Goal: Task Accomplishment & Management: Use online tool/utility

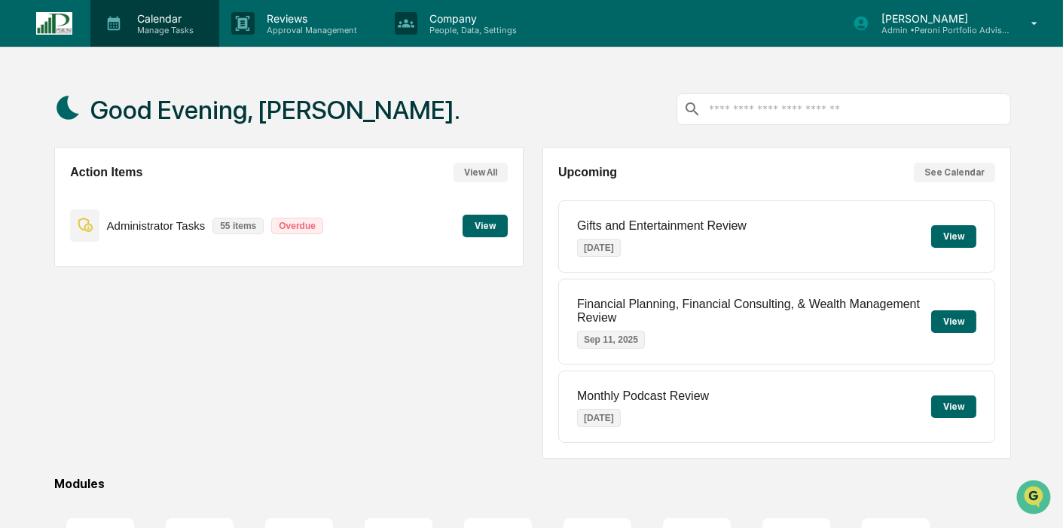
click at [152, 26] on p "Manage Tasks" at bounding box center [163, 30] width 76 height 11
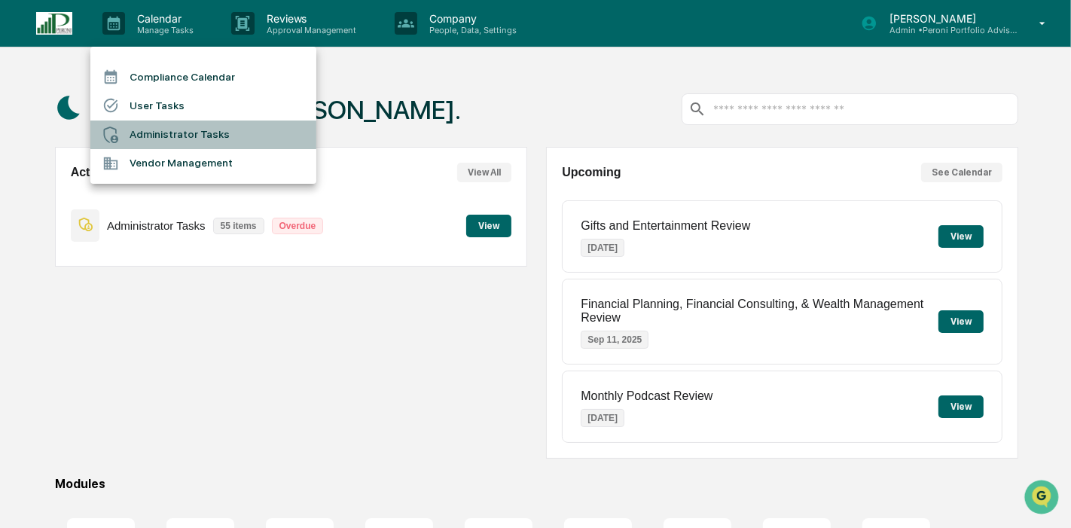
click at [163, 125] on li "Administrator Tasks" at bounding box center [203, 134] width 226 height 29
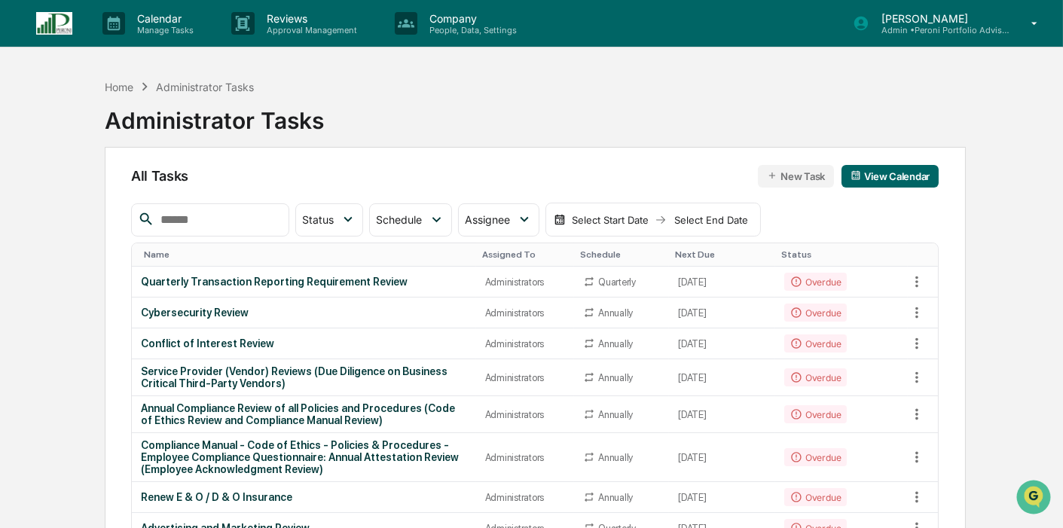
click at [266, 215] on input "text" at bounding box center [218, 220] width 128 height 20
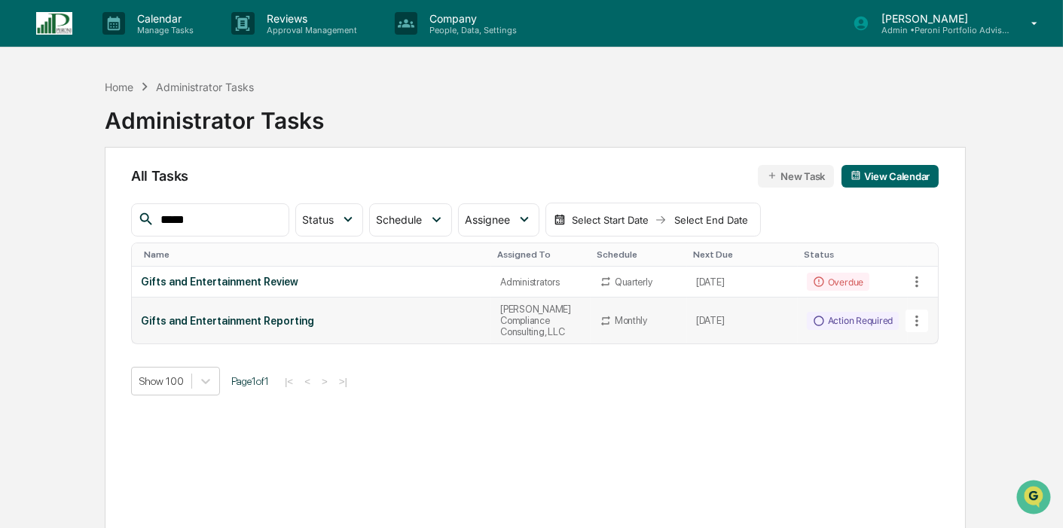
type input "*****"
click at [871, 313] on div "Action Required" at bounding box center [853, 321] width 92 height 18
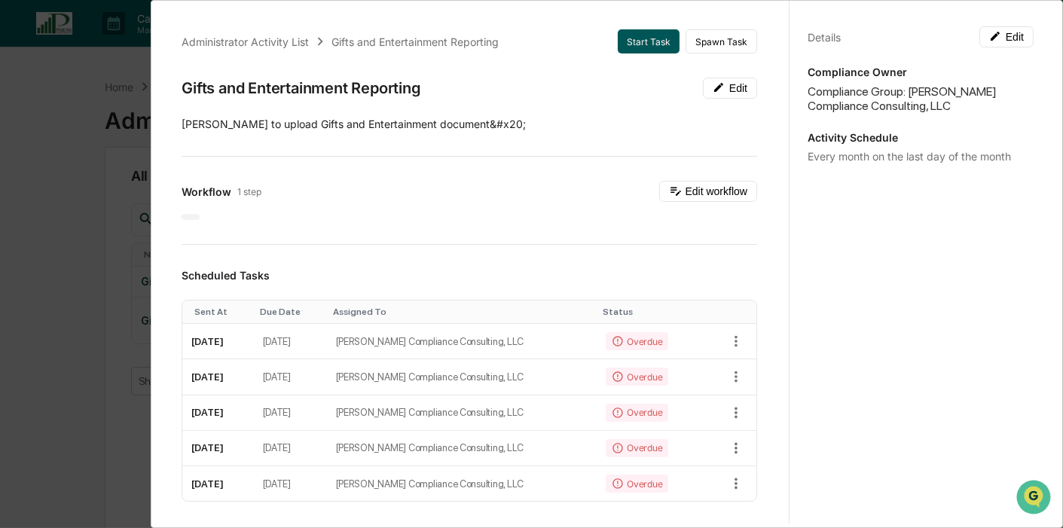
click at [629, 43] on button "Start Task" at bounding box center [648, 41] width 62 height 24
click at [29, 161] on div "Administrator Activity List Gifts and Entertainment Reporting Start Task Spawn …" at bounding box center [531, 264] width 1063 height 528
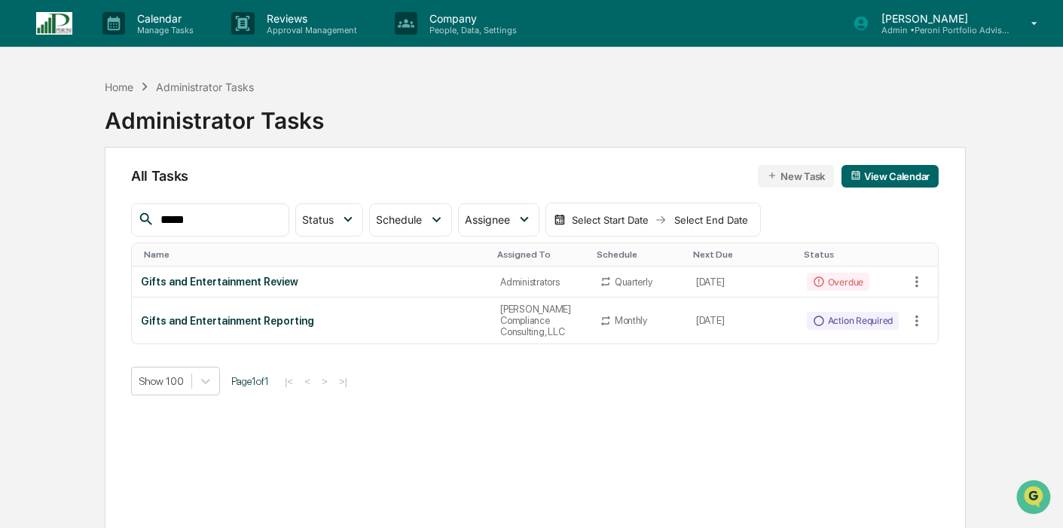
click at [993, 19] on p "[PERSON_NAME]" at bounding box center [939, 18] width 140 height 13
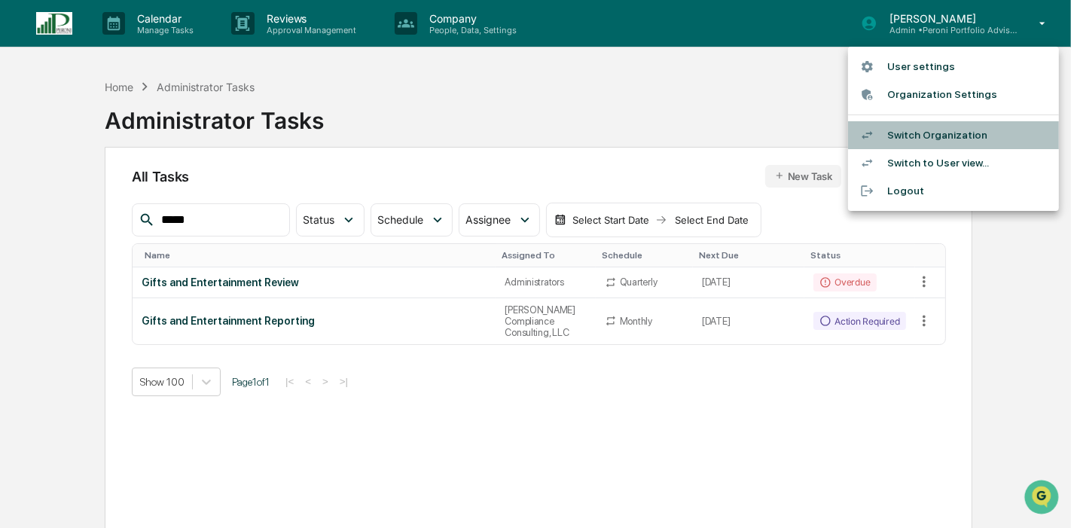
click at [936, 135] on li "Switch Organization" at bounding box center [953, 135] width 211 height 28
